Goal: Entertainment & Leisure: Consume media (video, audio)

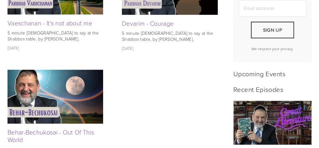
scroll to position [250, 0]
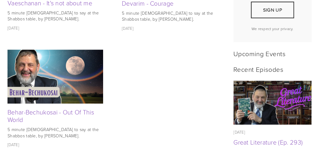
click at [253, 100] on img at bounding box center [273, 102] width 78 height 44
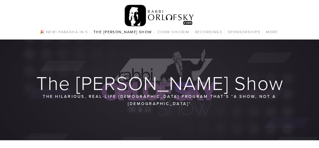
click at [199, 119] on div at bounding box center [159, 89] width 319 height 100
click at [278, 79] on h1 "The [PERSON_NAME] Show" at bounding box center [160, 83] width 305 height 20
click at [275, 79] on h1 "The [PERSON_NAME] Show" at bounding box center [160, 83] width 305 height 20
click at [164, 54] on div at bounding box center [159, 89] width 319 height 100
